Goal: Task Accomplishment & Management: Manage account settings

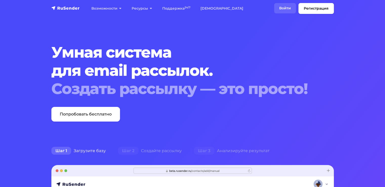
click at [285, 7] on link "Войти" at bounding box center [285, 8] width 22 height 10
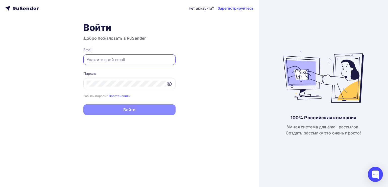
click at [98, 60] on input "text" at bounding box center [130, 60] width 86 height 6
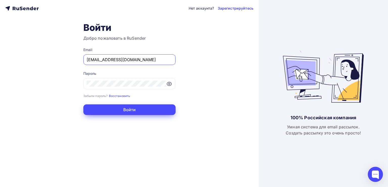
type input "[EMAIL_ADDRESS][DOMAIN_NAME]"
click at [120, 108] on button "Войти" at bounding box center [129, 109] width 92 height 11
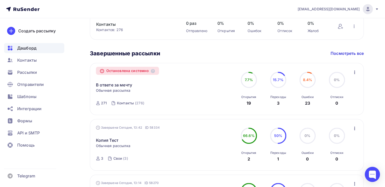
scroll to position [303, 0]
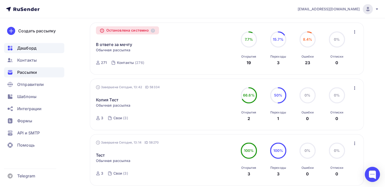
click at [27, 73] on span "Рассылки" at bounding box center [27, 72] width 20 height 6
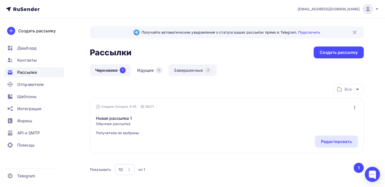
click at [187, 67] on link "Завершенные 3" at bounding box center [192, 70] width 48 height 12
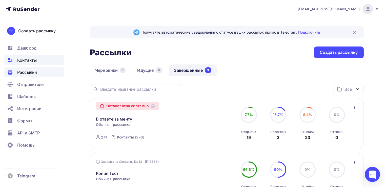
click at [27, 61] on span "Контакты" at bounding box center [26, 60] width 19 height 6
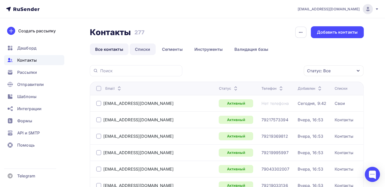
click at [150, 51] on link "Списки" at bounding box center [142, 49] width 26 height 12
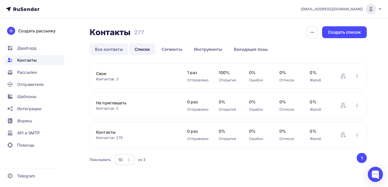
click at [104, 49] on link "Все контакты" at bounding box center [109, 49] width 39 height 12
